Goal: Task Accomplishment & Management: Manage account settings

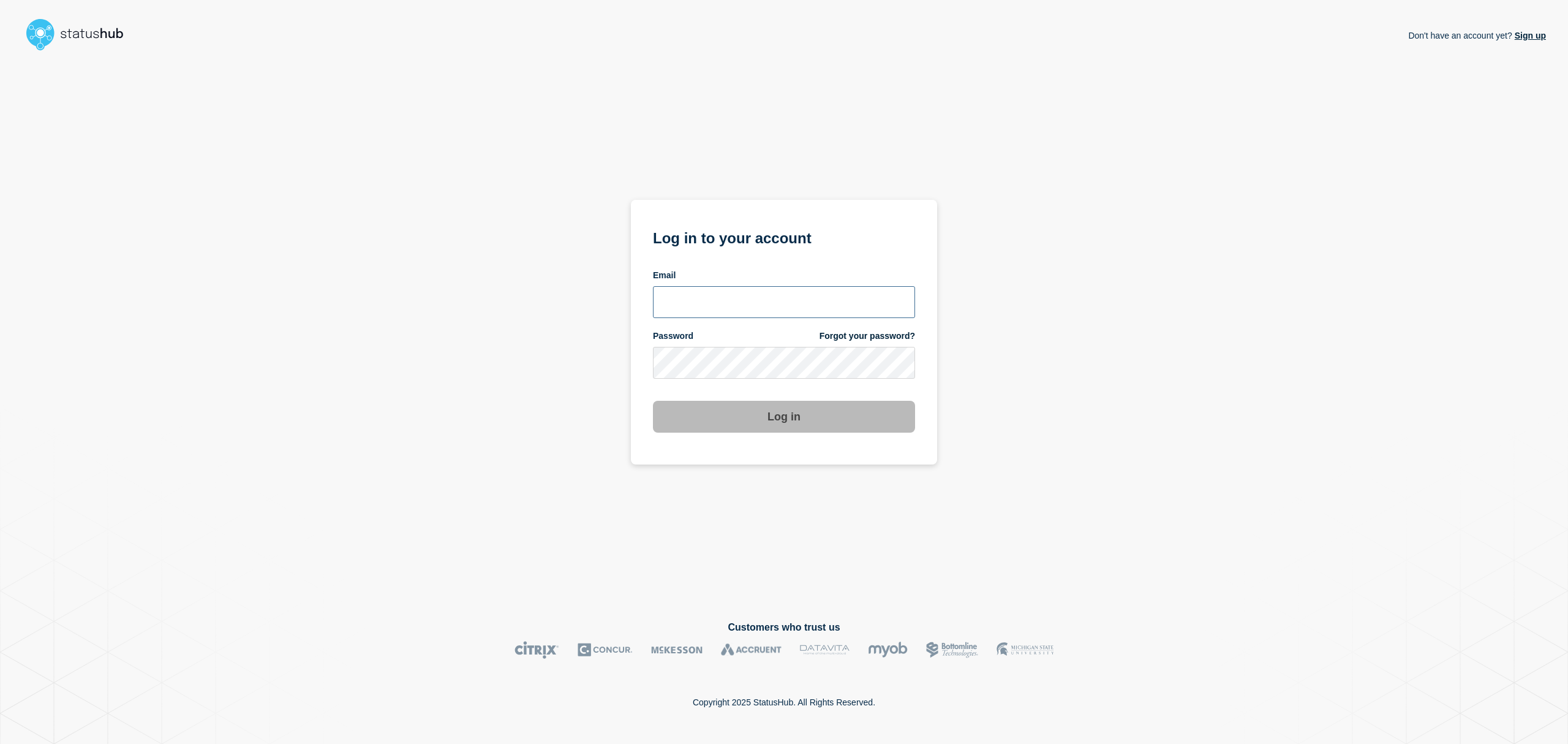
type input "danni.bowie@theaccessgroup.com"
click at [780, 421] on button "Log in" at bounding box center [784, 417] width 262 height 32
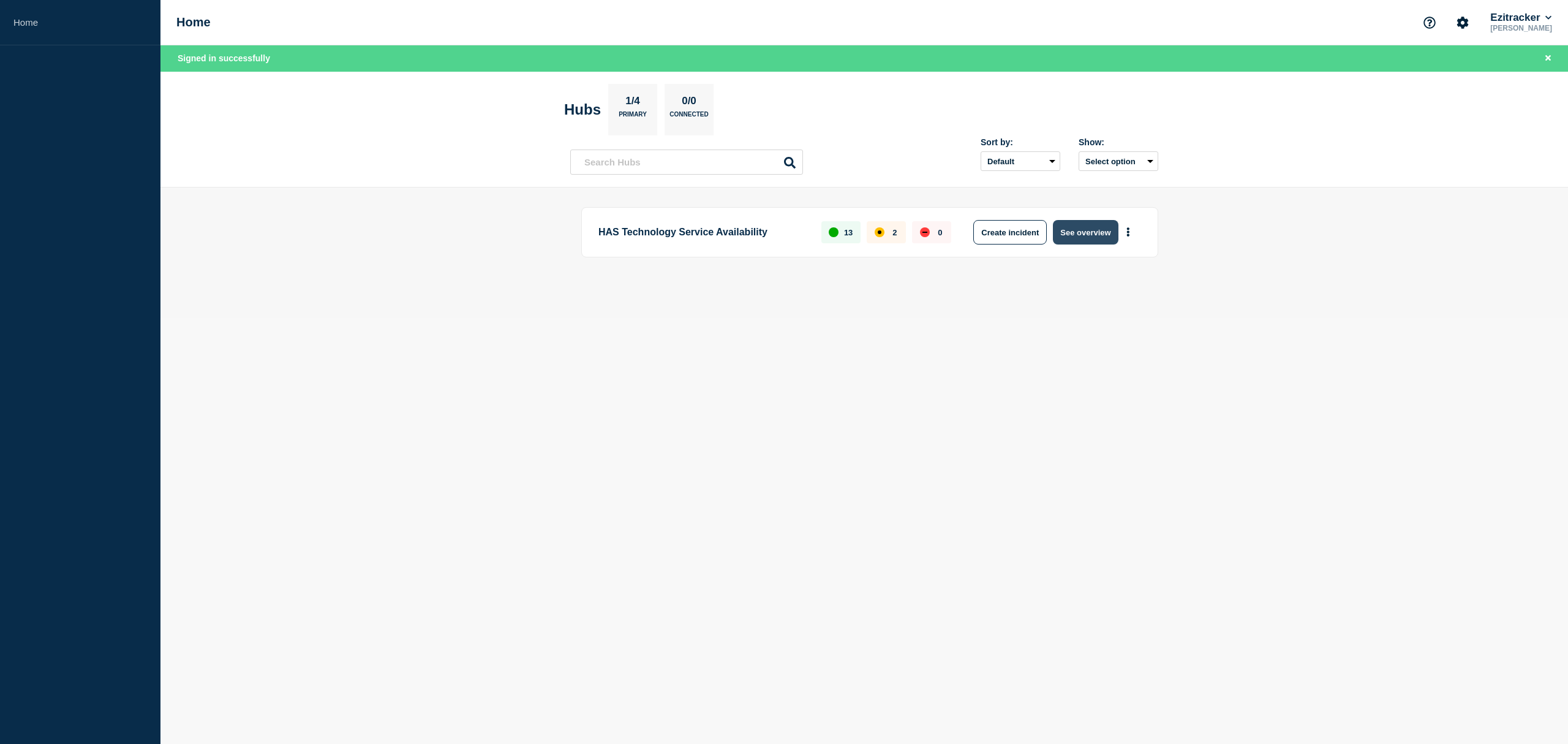
click at [1091, 233] on button "See overview" at bounding box center [1085, 232] width 65 height 24
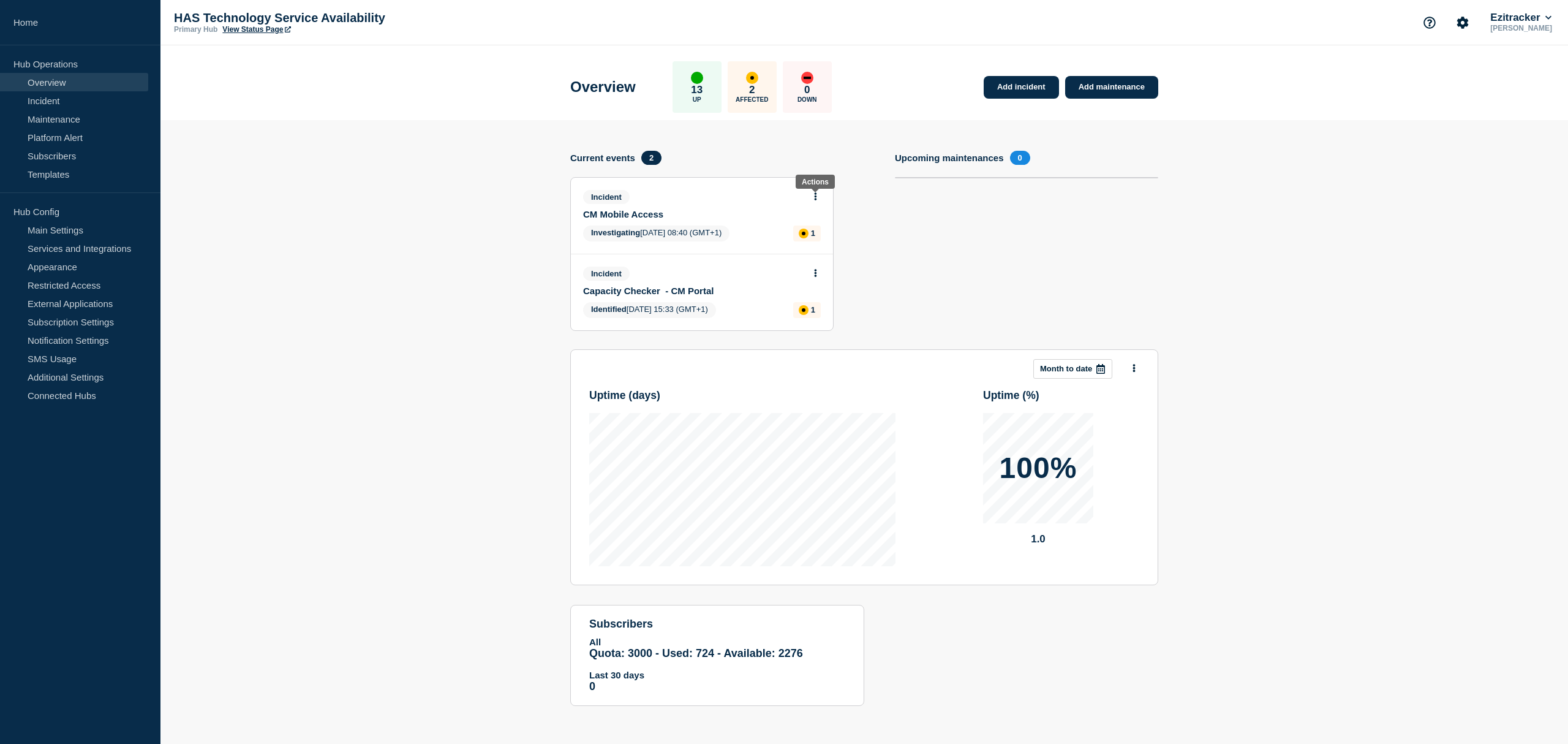
click at [815, 198] on icon at bounding box center [816, 197] width 3 height 8
click at [808, 222] on link "View incident" at bounding box center [809, 226] width 50 height 9
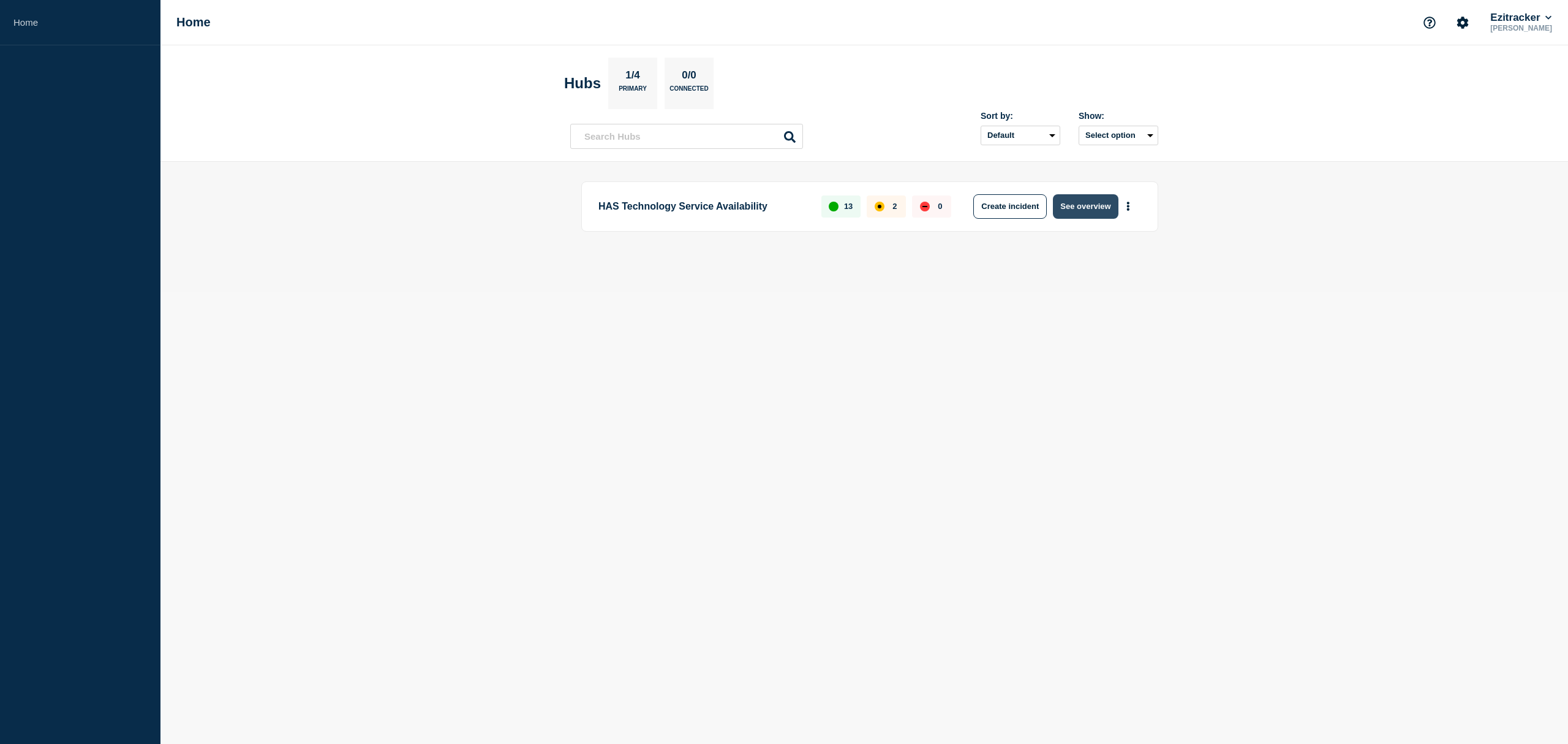
click at [1091, 202] on button "See overview" at bounding box center [1085, 207] width 65 height 24
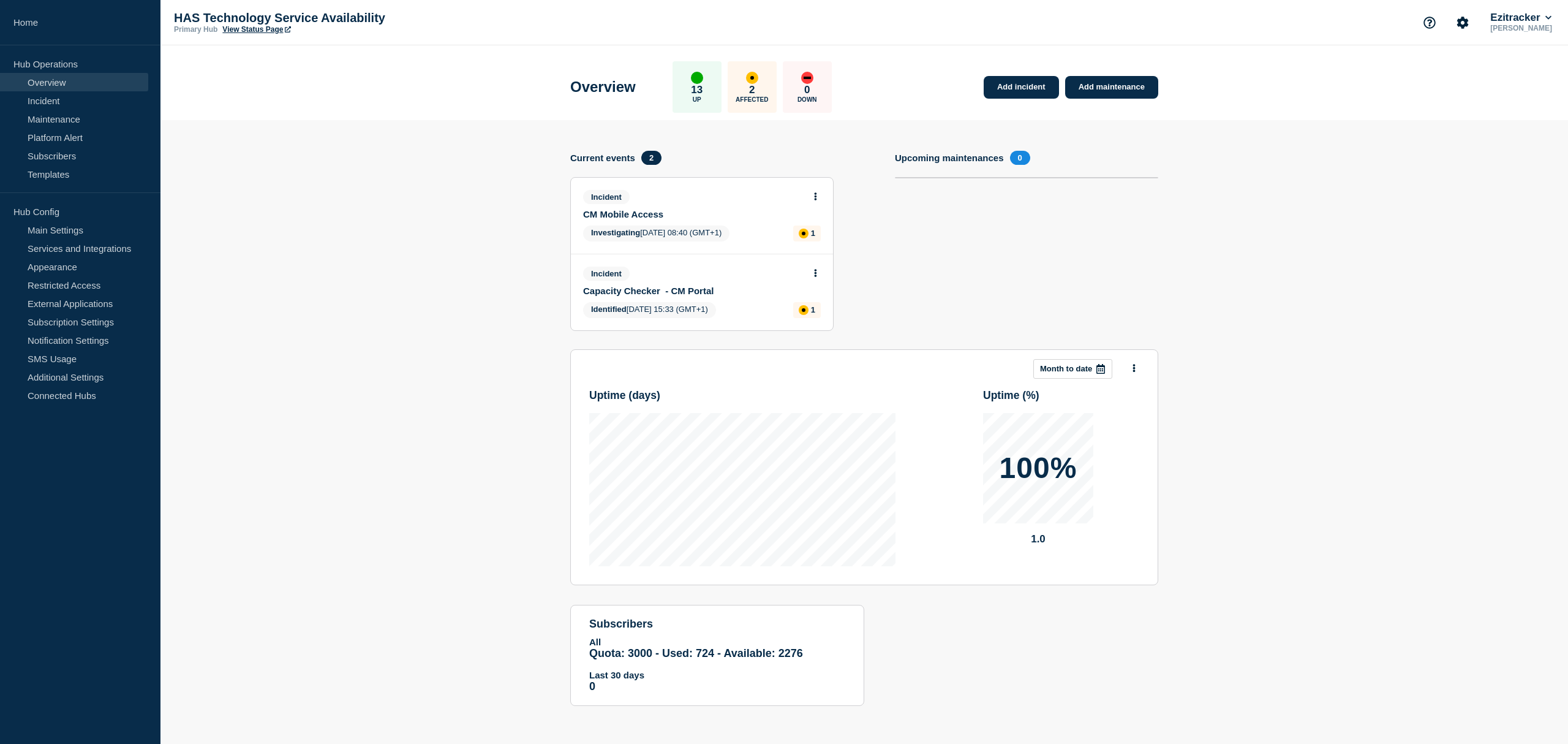
click at [814, 195] on icon at bounding box center [815, 197] width 3 height 8
click at [815, 223] on link "View incident" at bounding box center [809, 226] width 50 height 9
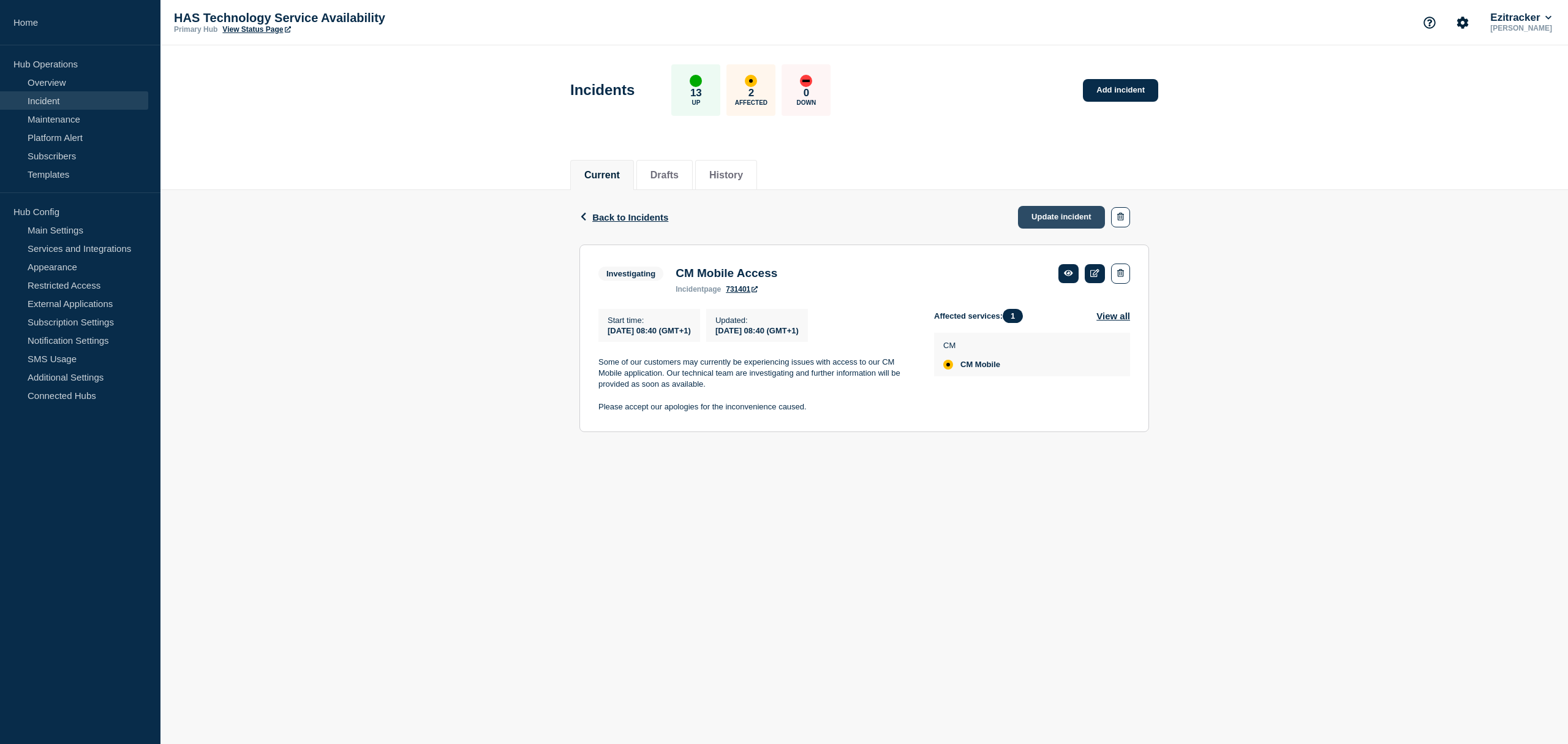
click at [1059, 214] on link "Update incident" at bounding box center [1061, 217] width 87 height 23
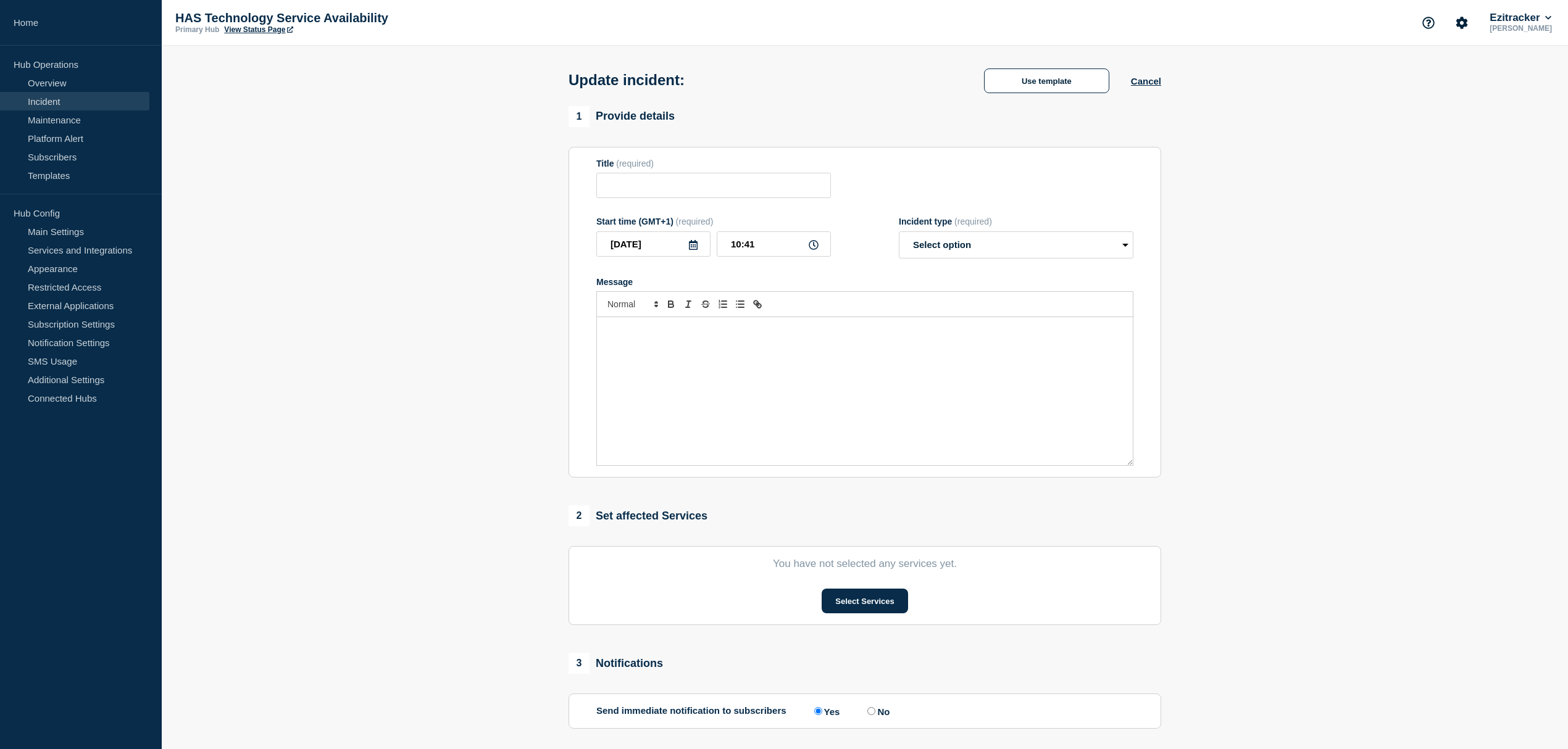
type input "CM Mobile Access"
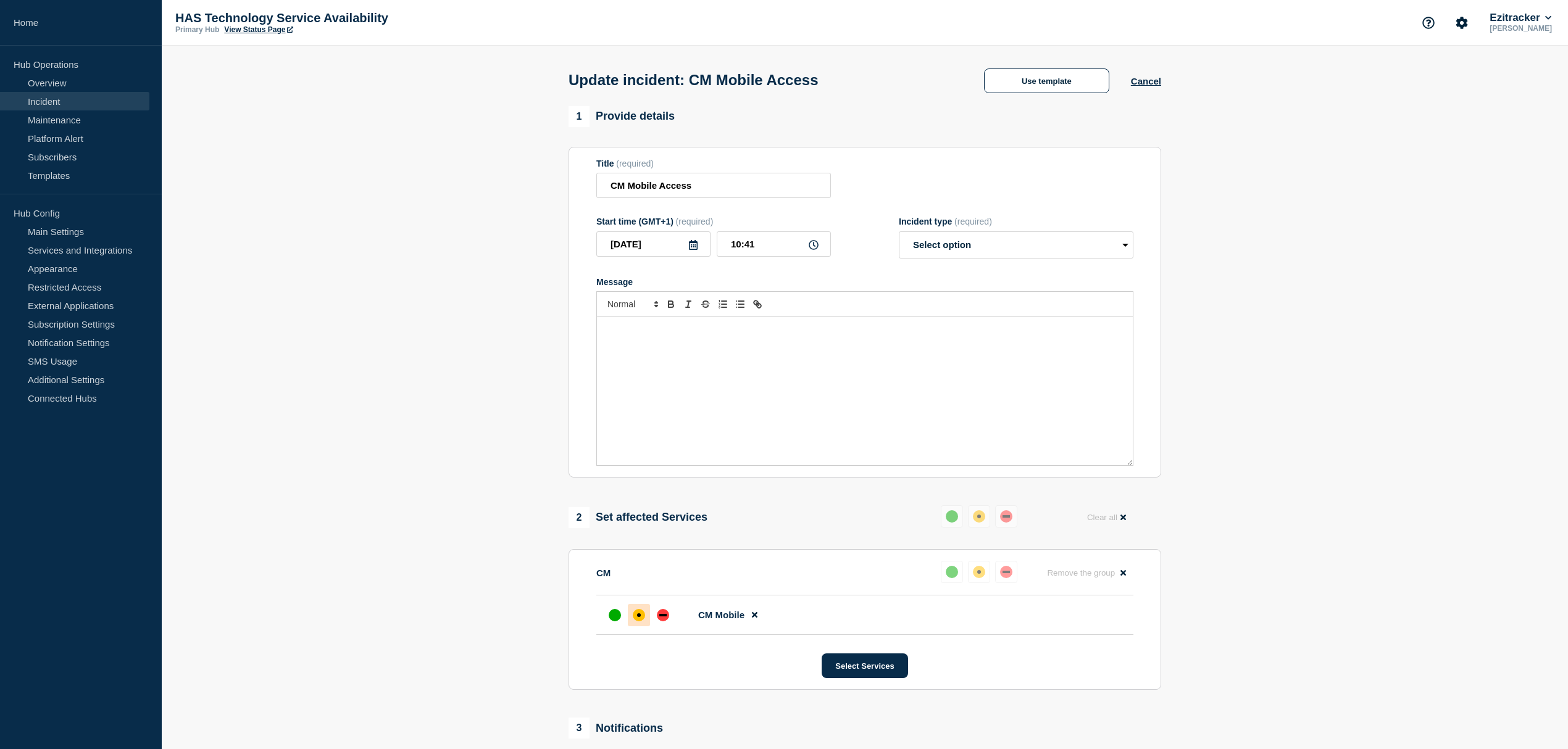
click at [684, 363] on div "Message" at bounding box center [865, 391] width 536 height 148
drag, startPoint x: 606, startPoint y: 349, endPoint x: 949, endPoint y: 349, distance: 343.0
click at [949, 348] on p "If any further assistance is required please contact our Support Team directly." at bounding box center [865, 342] width 517 height 11
click at [939, 334] on p "This issue has been resolved. Please accept our apologies for the inconvenience…" at bounding box center [865, 330] width 517 height 11
click at [964, 226] on span "(required)" at bounding box center [973, 222] width 38 height 9
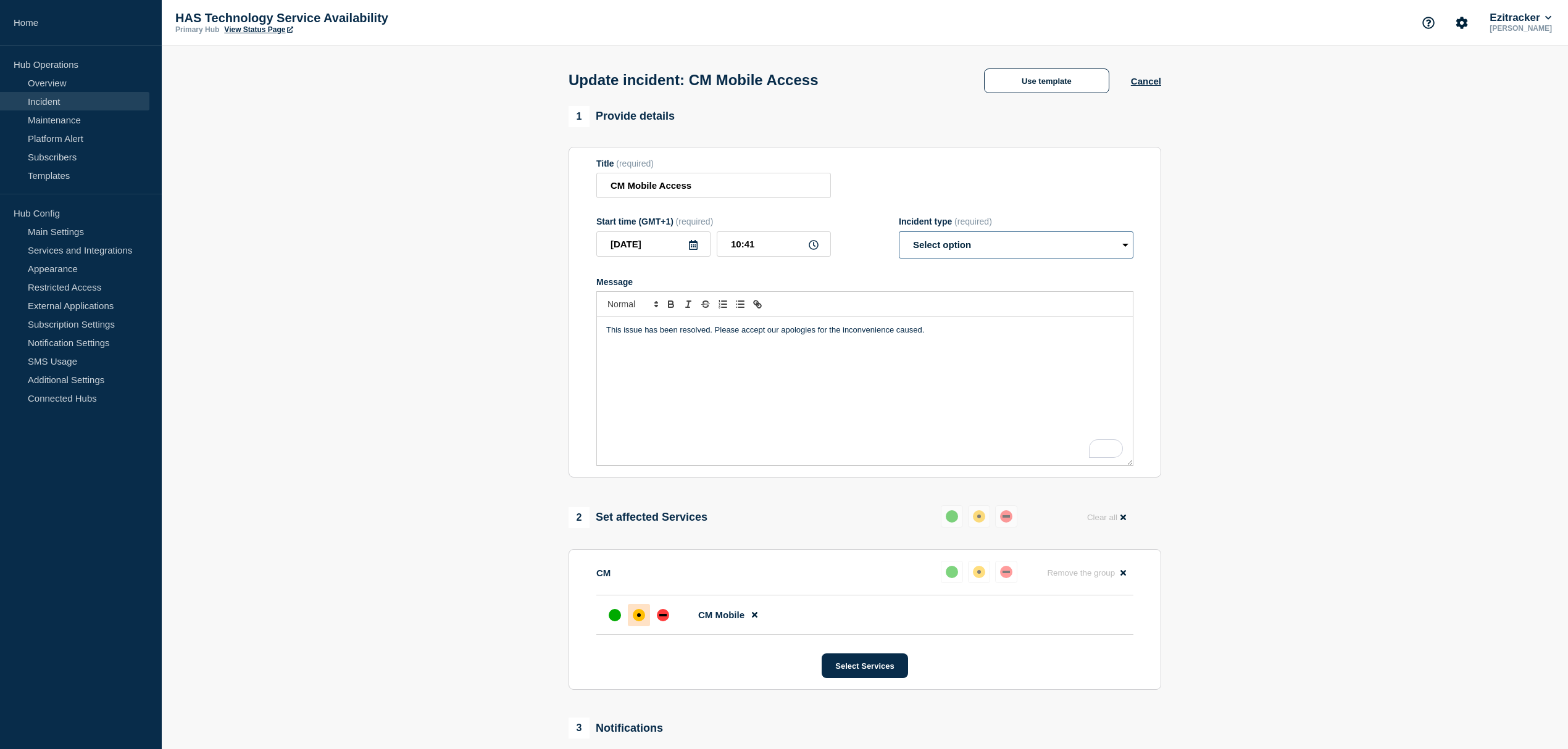
drag, startPoint x: 964, startPoint y: 245, endPoint x: 972, endPoint y: 259, distance: 16.1
click at [964, 245] on select "Select option Investigating Identified Monitoring Resolved" at bounding box center [1017, 244] width 235 height 27
select select "resolved"
click at [899, 235] on select "Select option Investigating Identified Monitoring Resolved" at bounding box center [1017, 244] width 235 height 27
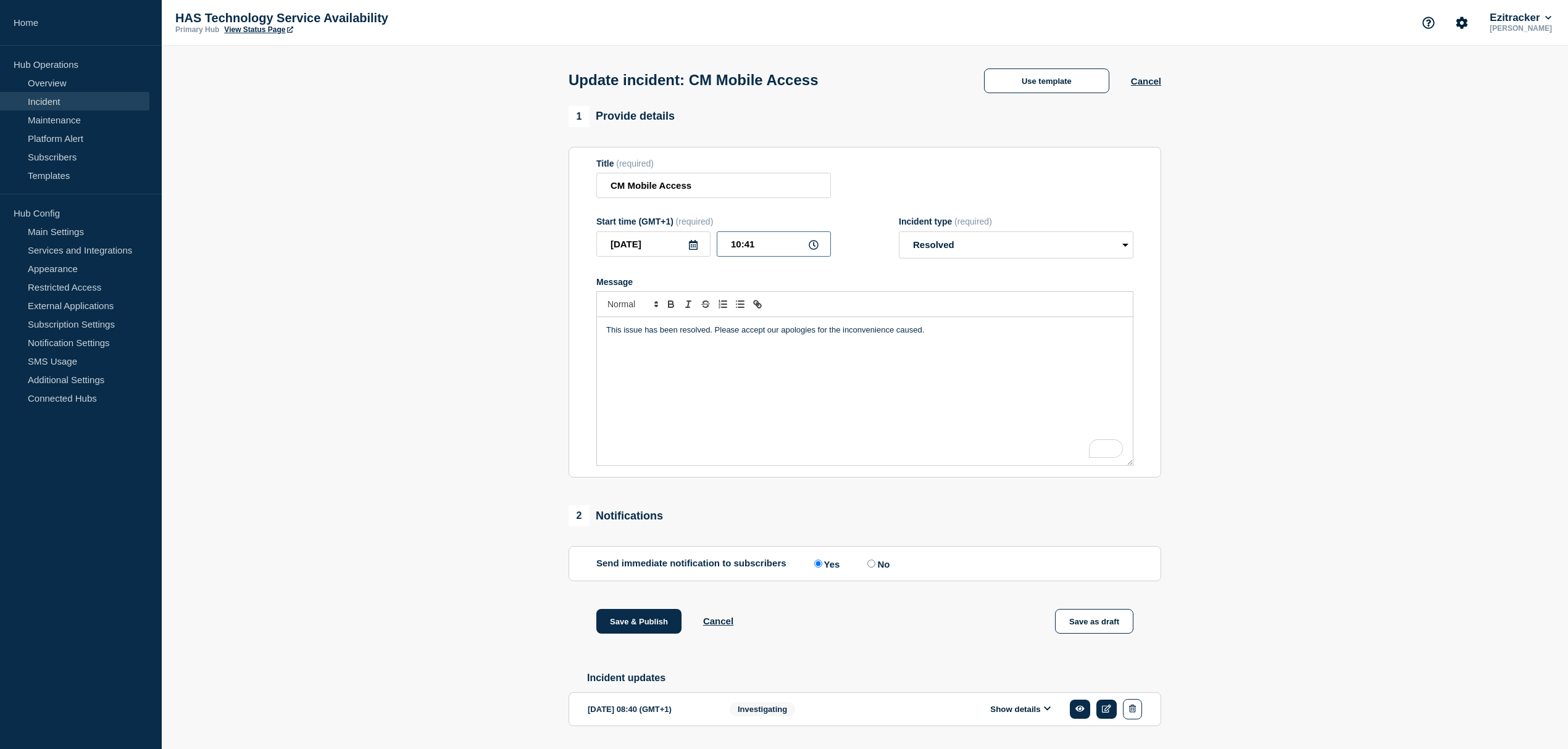
drag, startPoint x: 759, startPoint y: 245, endPoint x: 937, endPoint y: 321, distance: 193.5
click at [759, 245] on input "10:41" at bounding box center [774, 243] width 115 height 26
type input "10:15"
click at [937, 383] on div "This issue has been resolved. Please accept our apologies for the inconvenience…" at bounding box center [865, 391] width 536 height 148
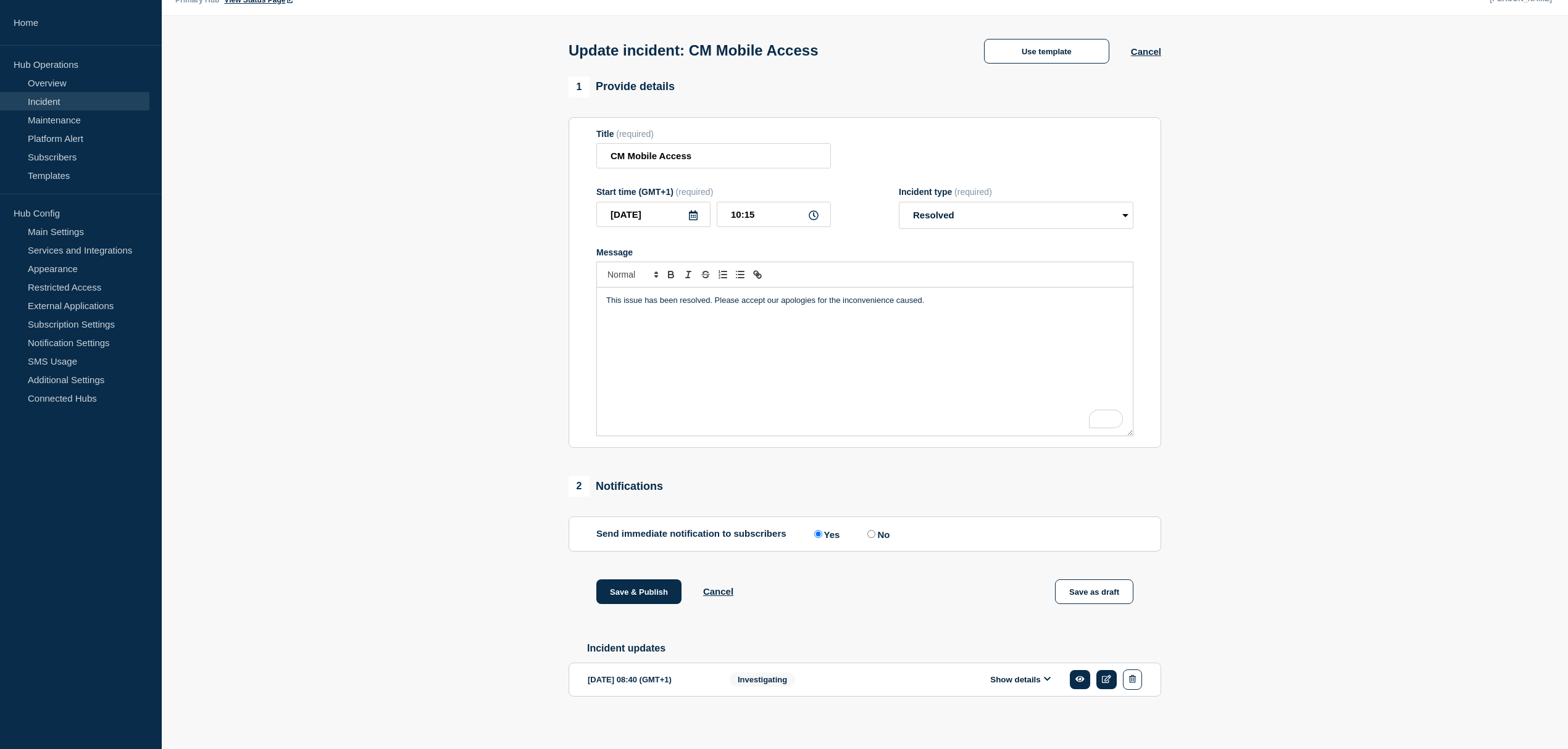
scroll to position [43, 0]
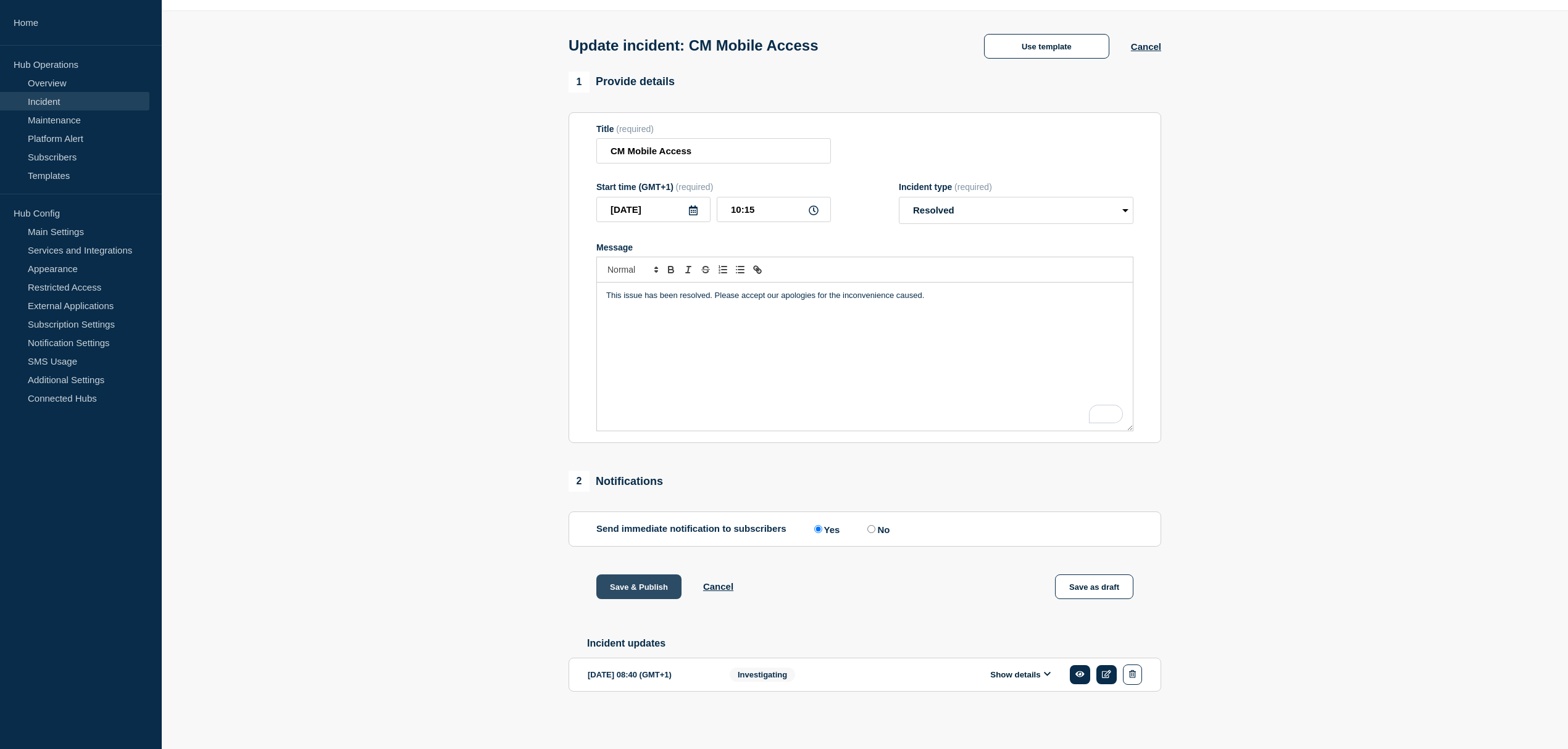
click at [636, 579] on button "Save & Publish" at bounding box center [639, 587] width 85 height 25
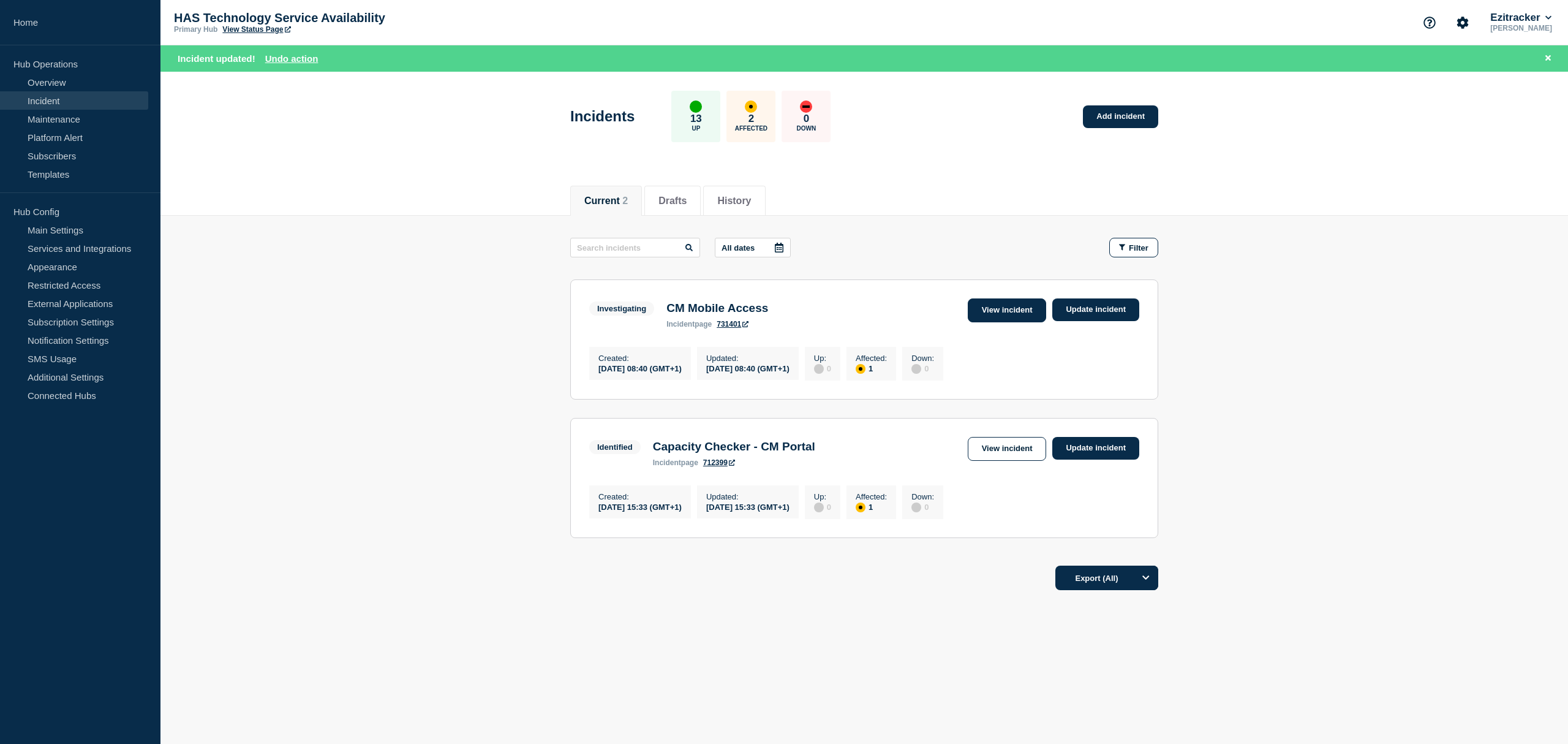
click at [1011, 309] on link "View incident" at bounding box center [1008, 309] width 79 height 24
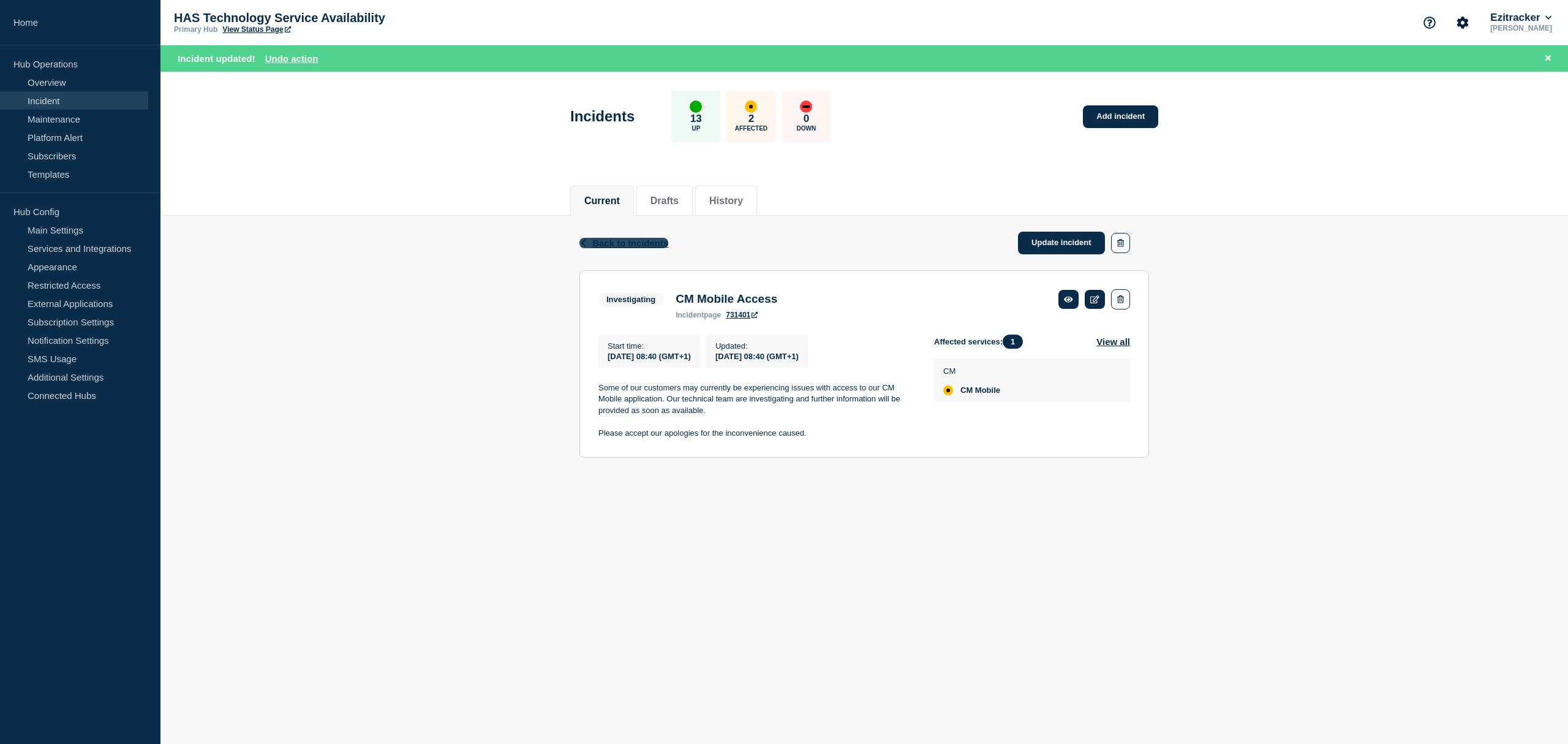
click at [629, 240] on span "Back to Incidents" at bounding box center [630, 243] width 76 height 10
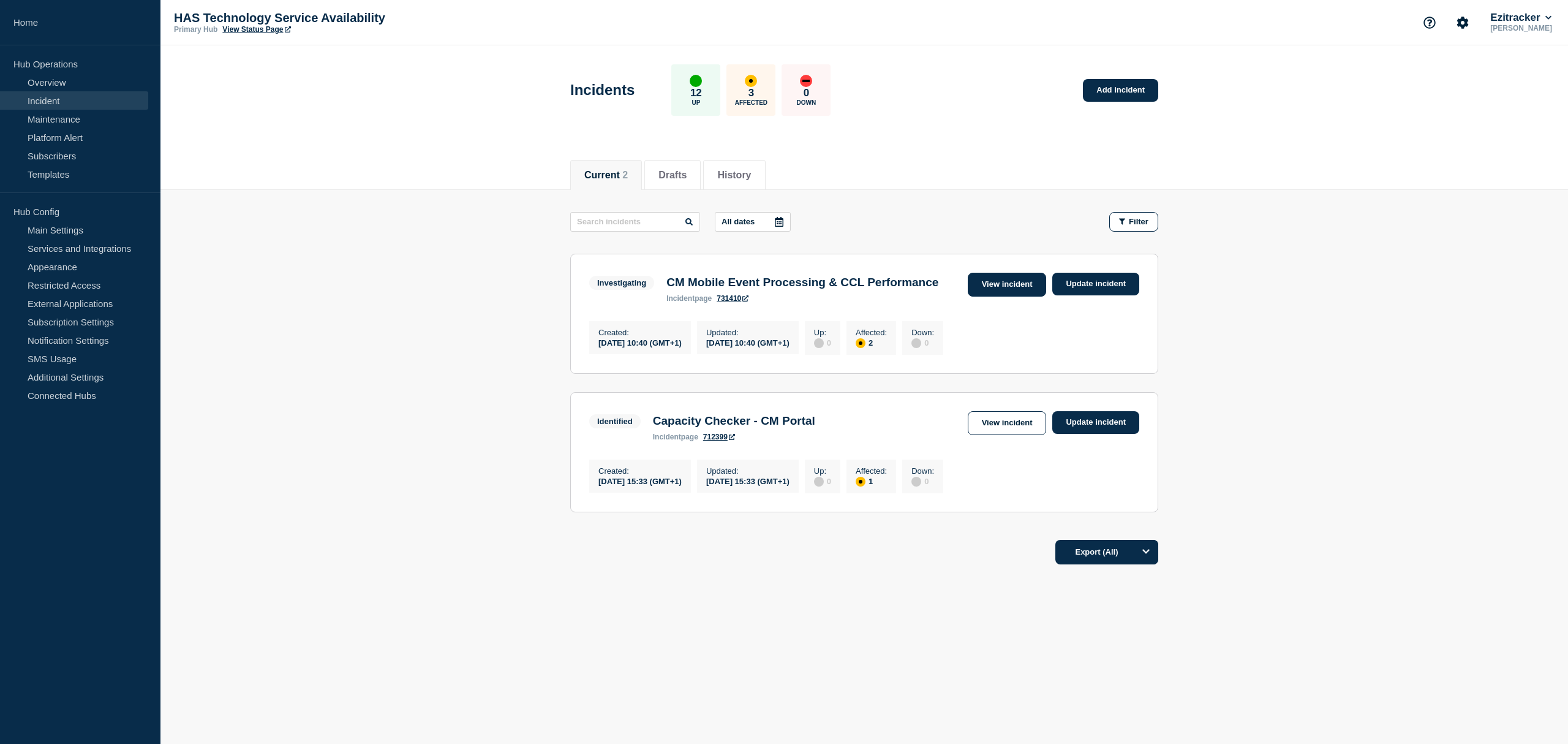
click at [1030, 287] on link "View incident" at bounding box center [1008, 284] width 79 height 24
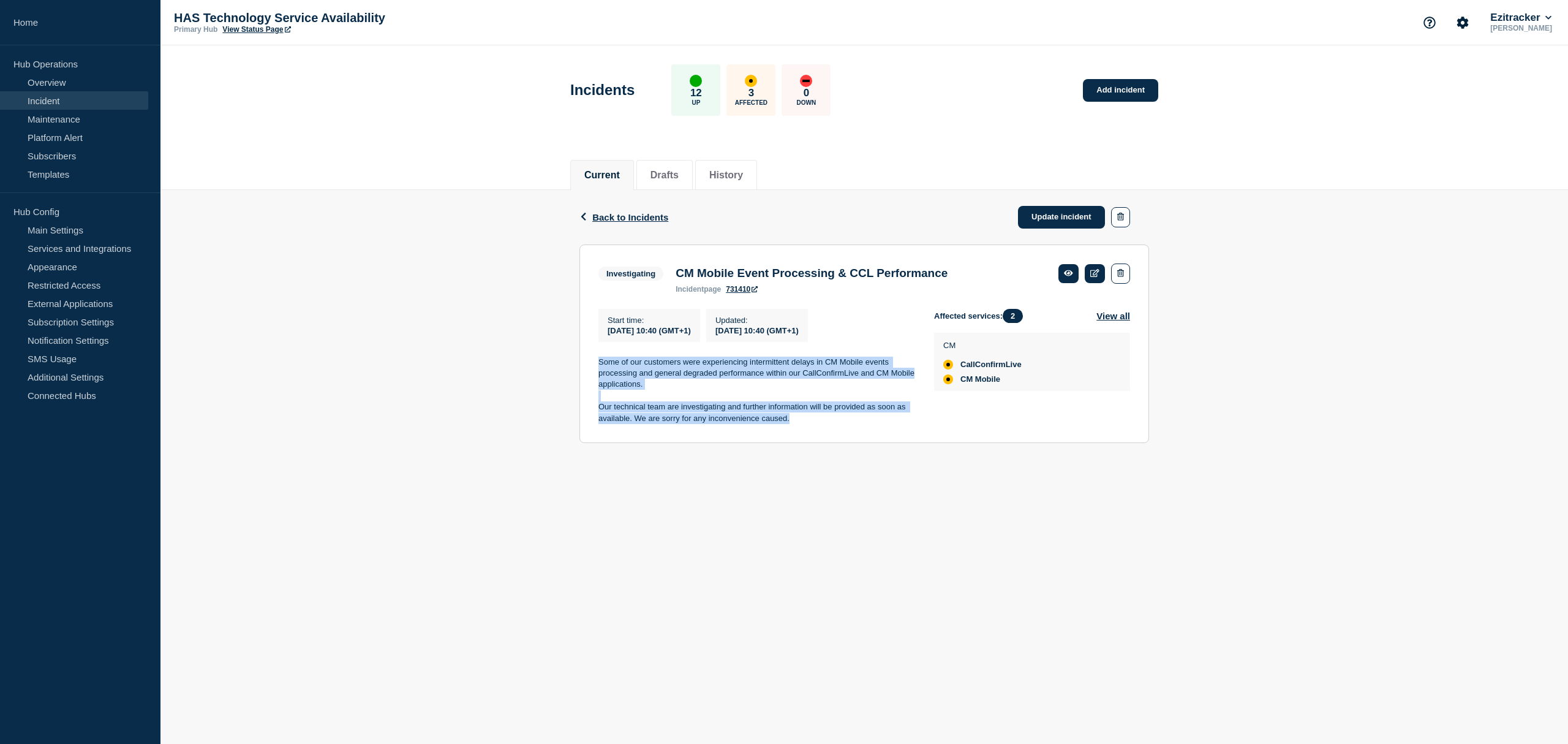
drag, startPoint x: 807, startPoint y: 423, endPoint x: 581, endPoint y: 359, distance: 234.9
click at [581, 359] on section "Investigating CM Mobile Event Processing & CCL Performance incident page 731410…" at bounding box center [864, 344] width 570 height 199
copy div "Some of our customers were experiencing intermittent delays in CM Mobile events…"
